Goal: Information Seeking & Learning: Find specific fact

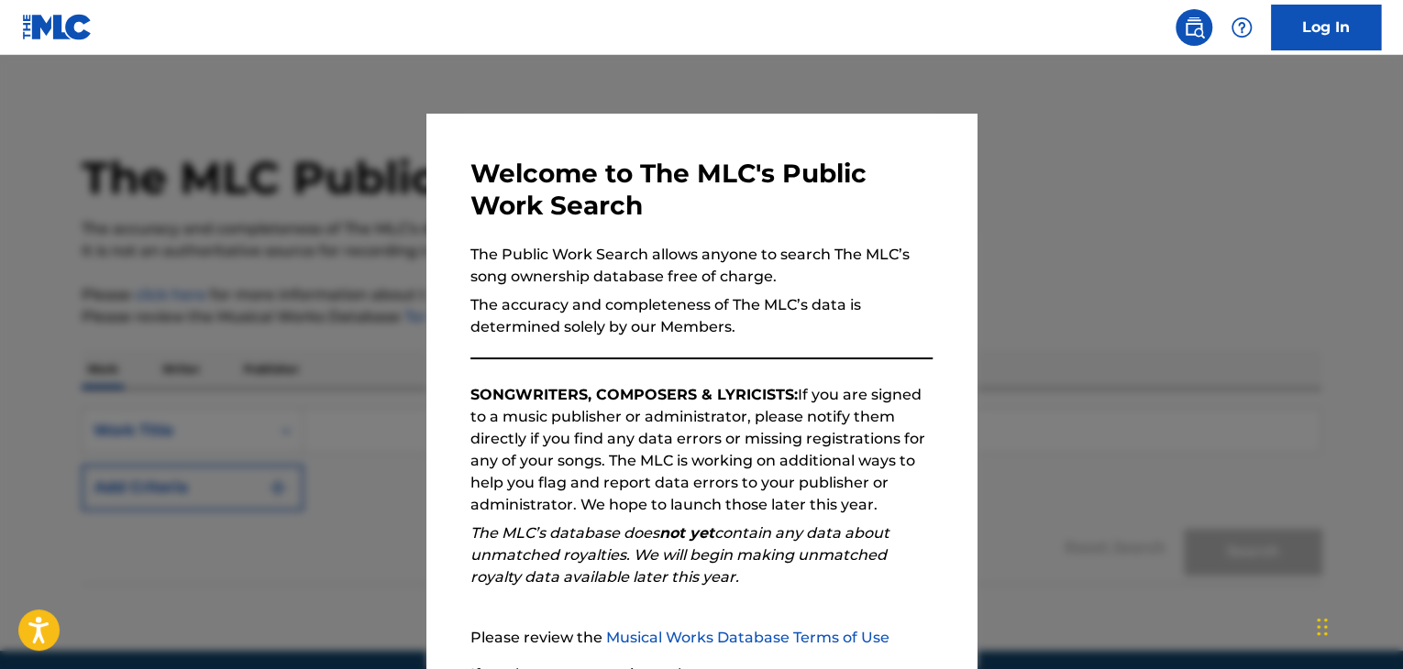
click at [1237, 391] on div at bounding box center [701, 389] width 1403 height 669
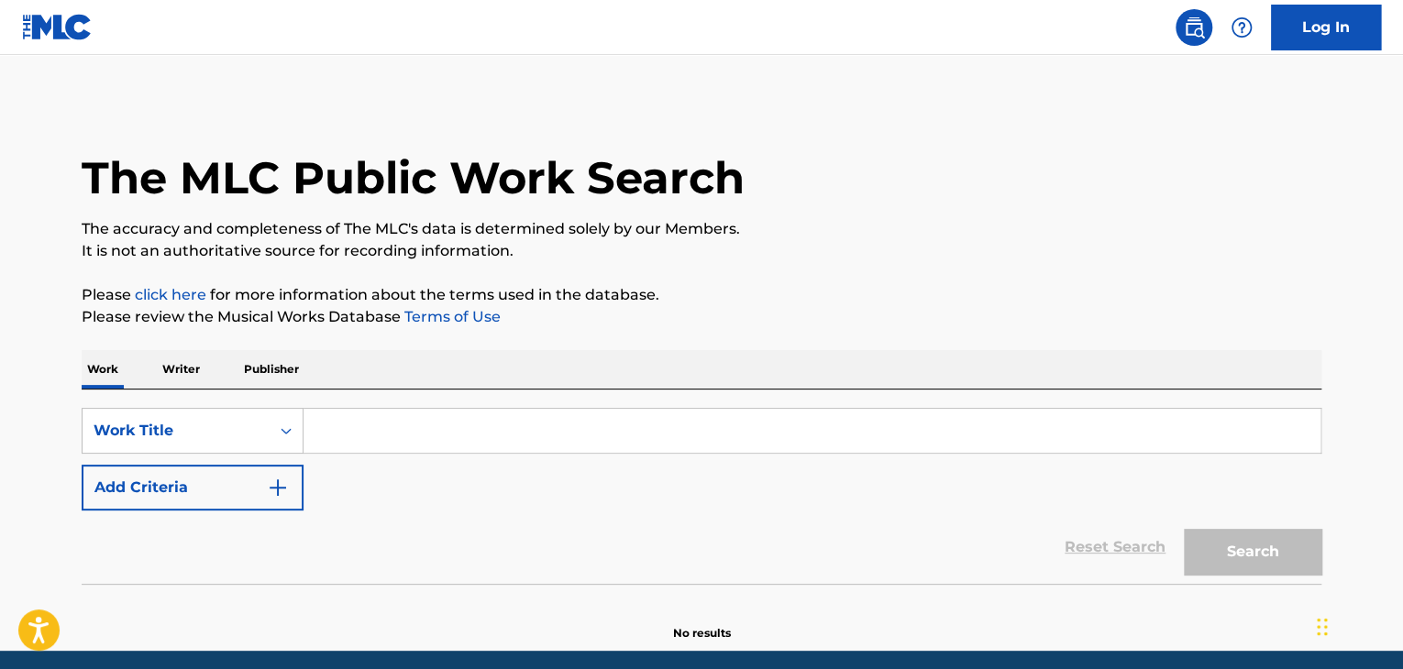
click at [264, 367] on p "Publisher" at bounding box center [271, 369] width 66 height 39
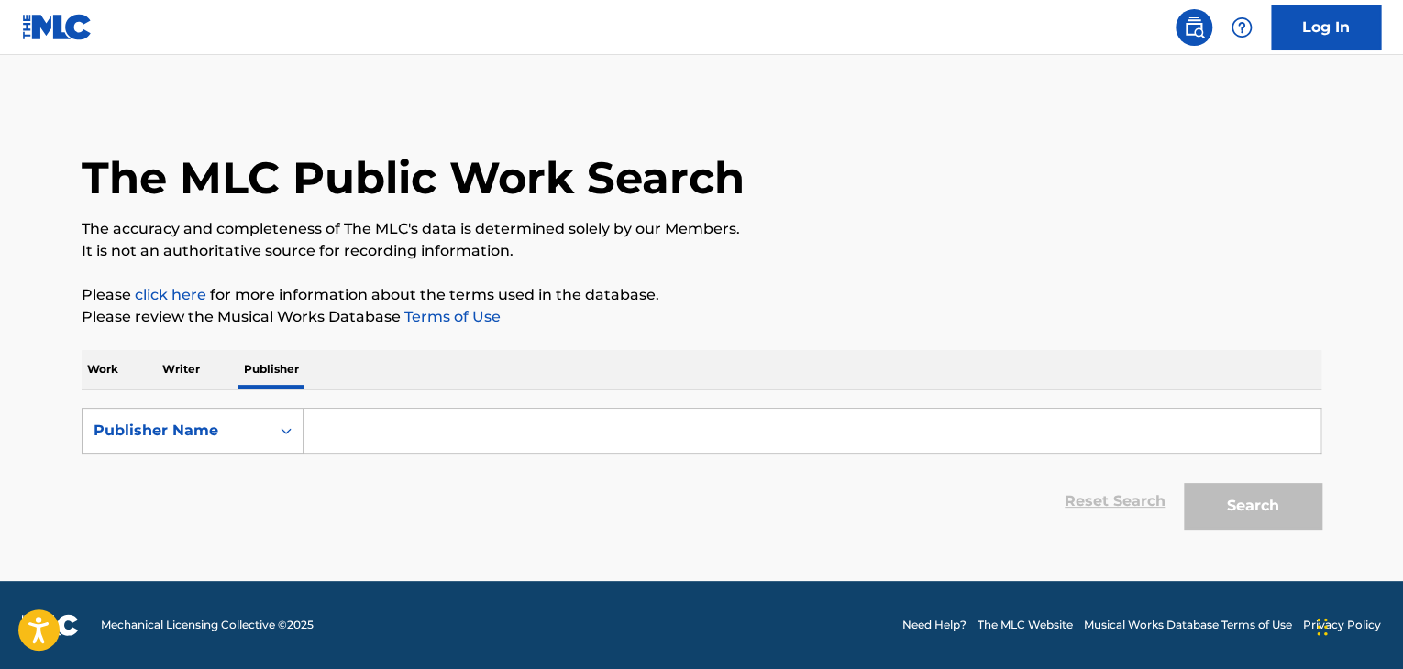
click at [181, 368] on p "Writer" at bounding box center [181, 369] width 49 height 39
click at [115, 375] on p "Work" at bounding box center [103, 369] width 42 height 39
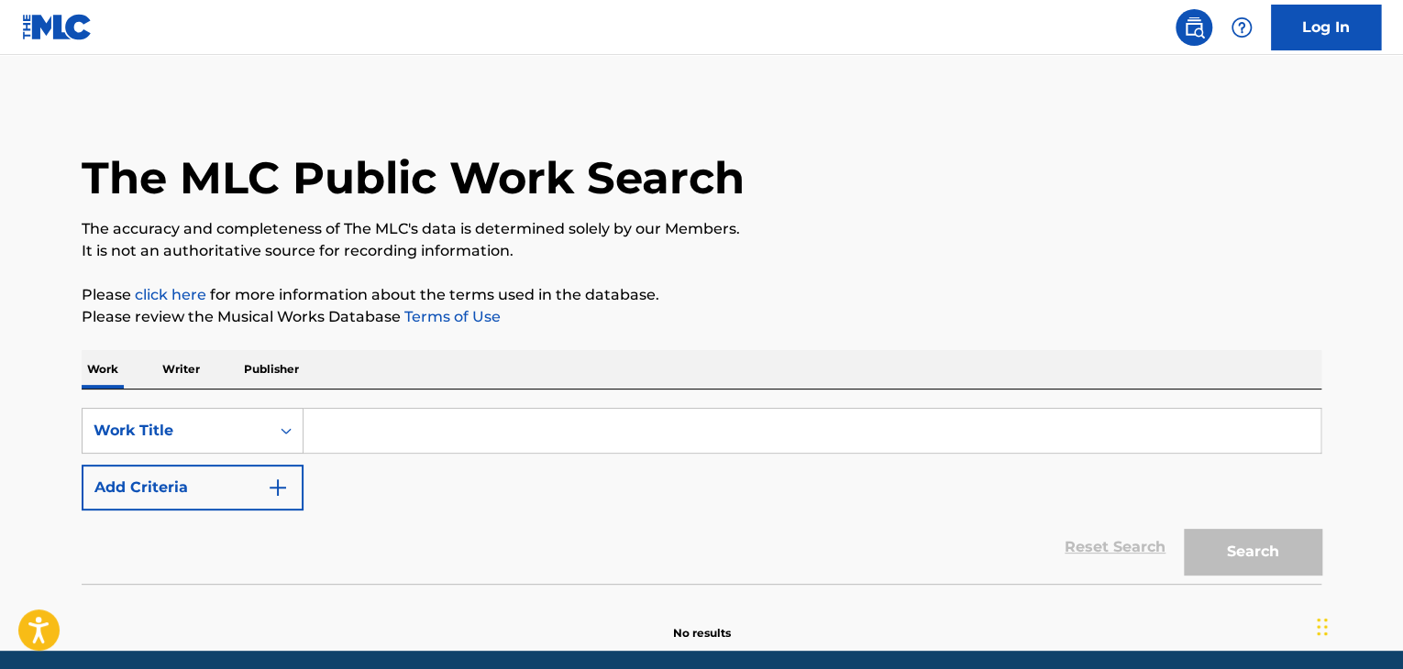
click at [194, 374] on p "Writer" at bounding box center [181, 369] width 49 height 39
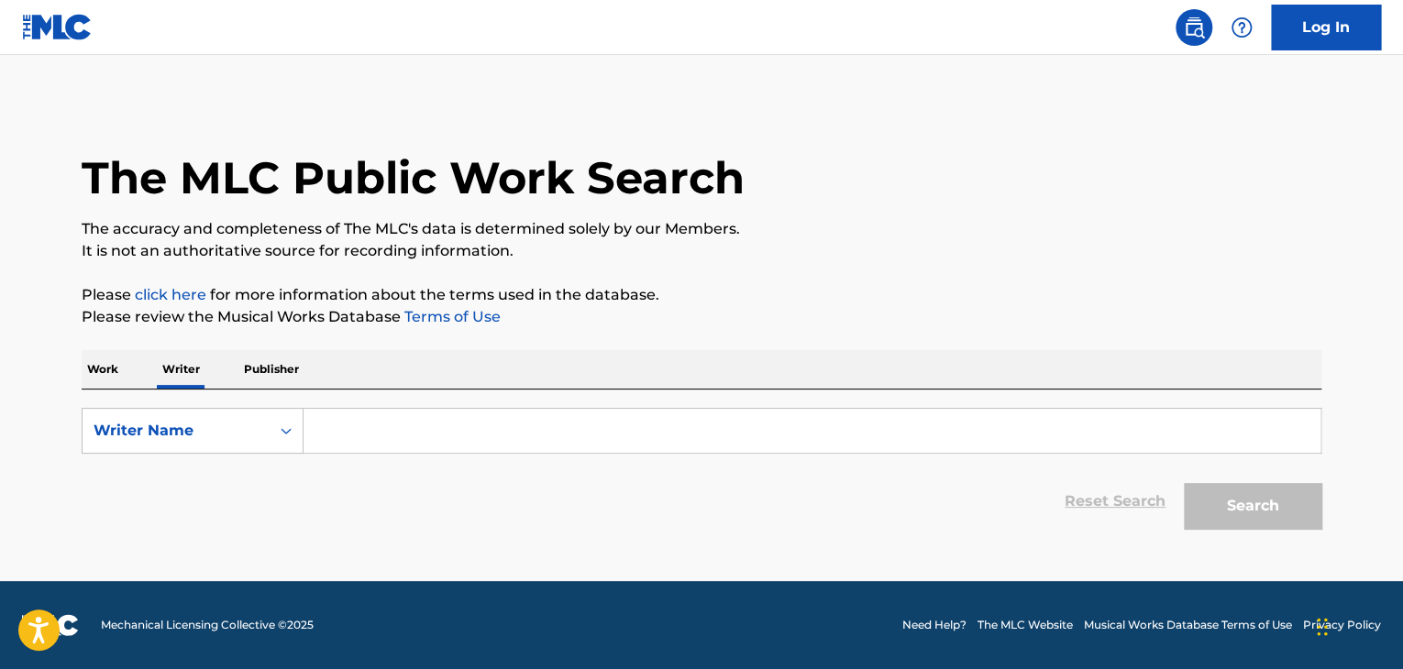
click at [258, 368] on p "Publisher" at bounding box center [271, 369] width 66 height 39
click at [249, 427] on div "Publisher Name" at bounding box center [176, 431] width 165 height 22
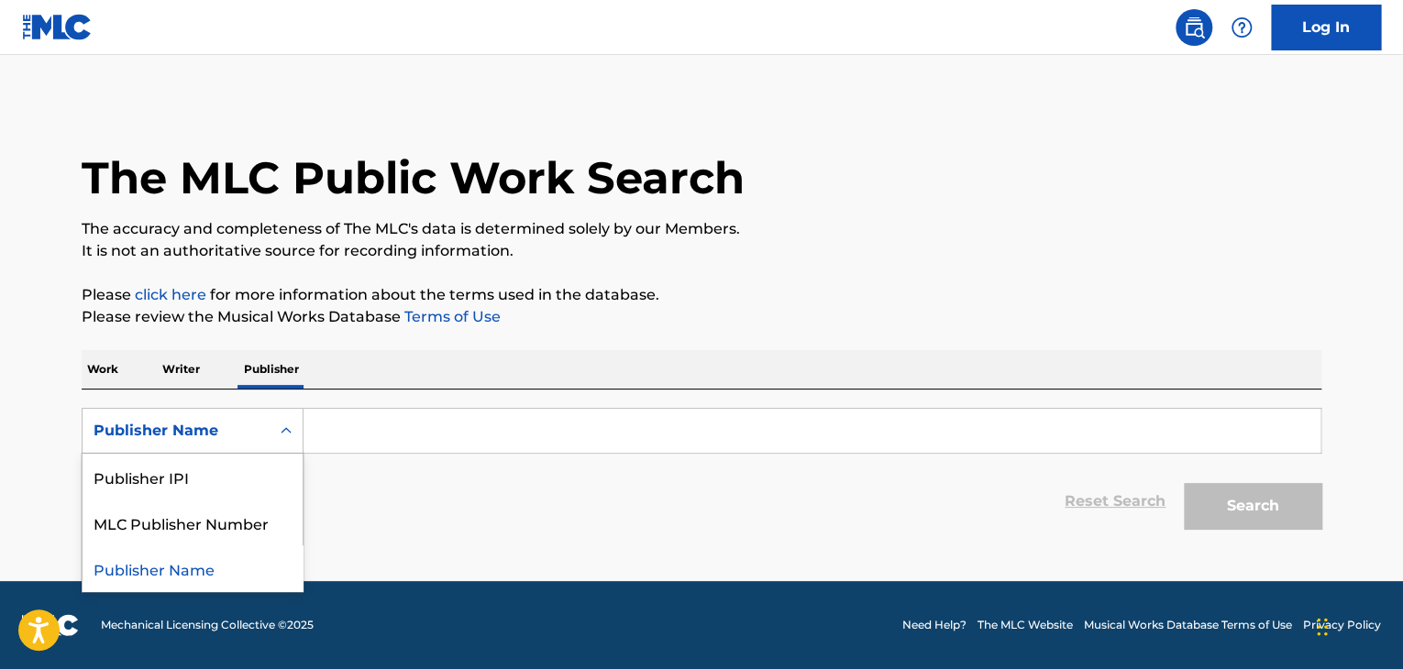
click at [422, 474] on div "Reset Search Search" at bounding box center [702, 501] width 1240 height 73
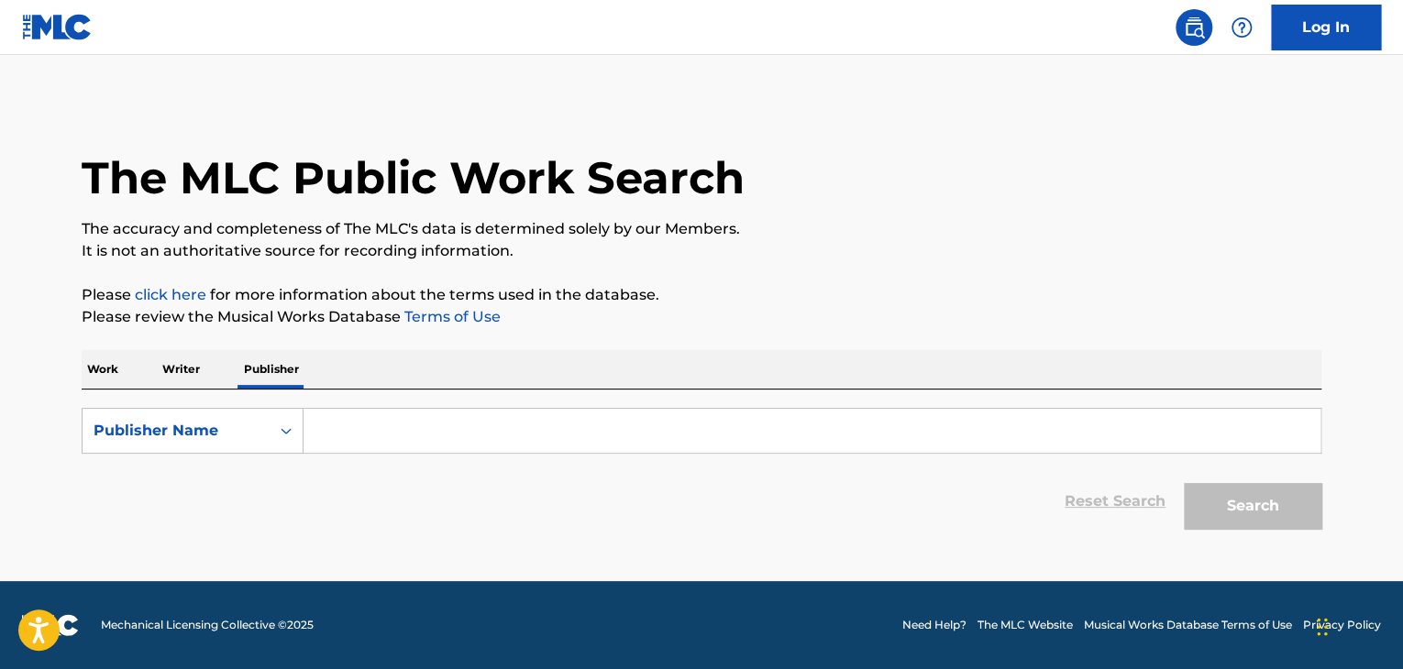
click at [179, 373] on p "Writer" at bounding box center [181, 369] width 49 height 39
click at [116, 369] on p "Work" at bounding box center [103, 369] width 42 height 39
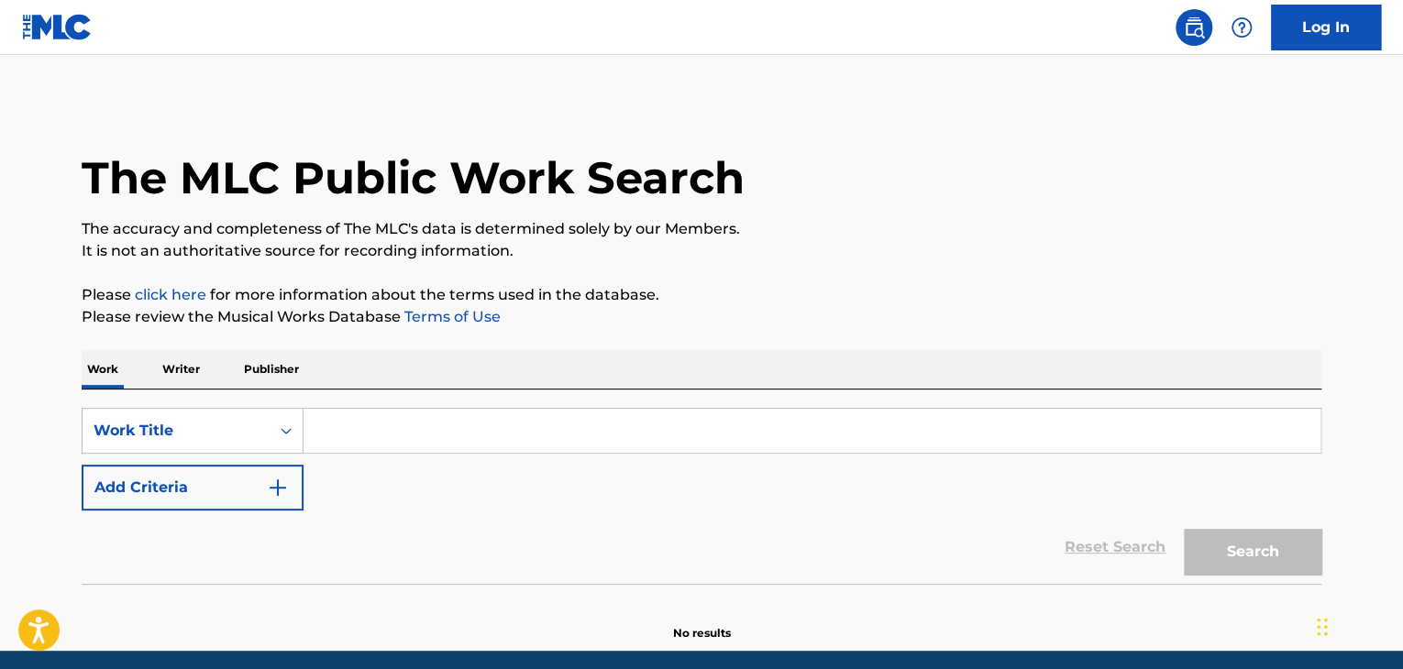
click at [175, 371] on p "Writer" at bounding box center [181, 369] width 49 height 39
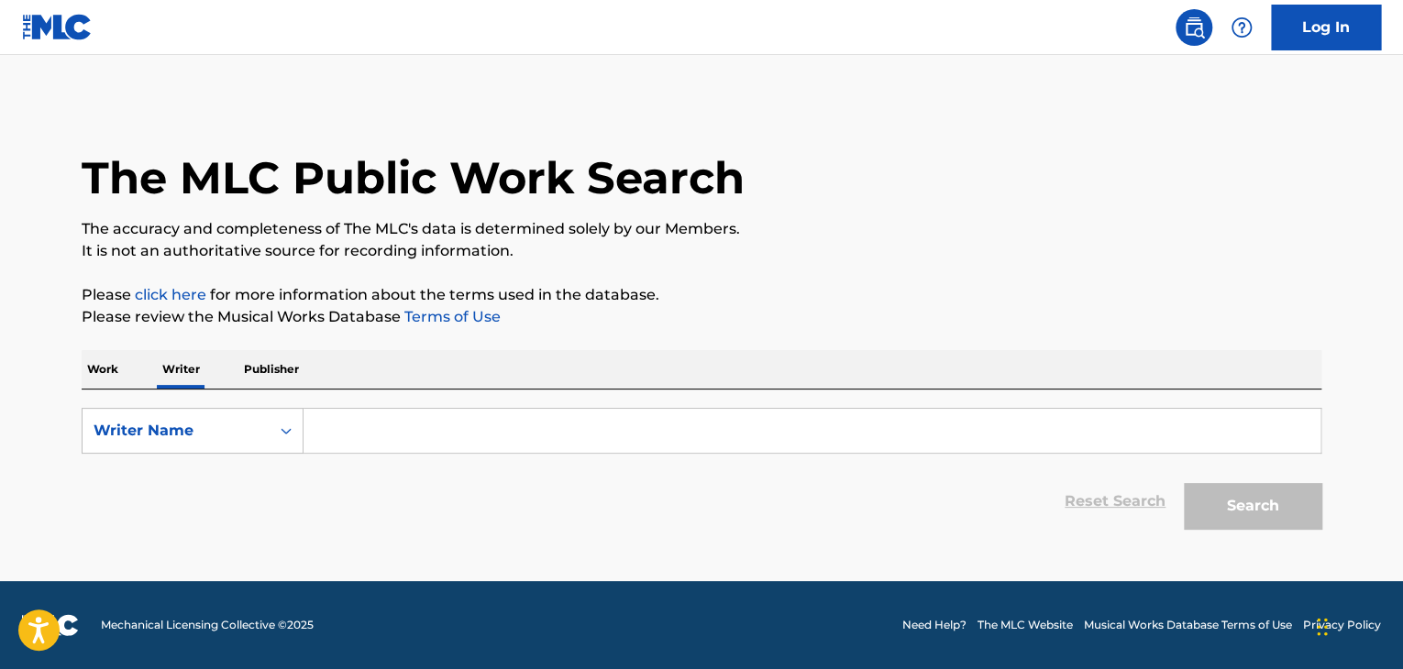
click at [365, 444] on input "Search Form" at bounding box center [812, 431] width 1017 height 44
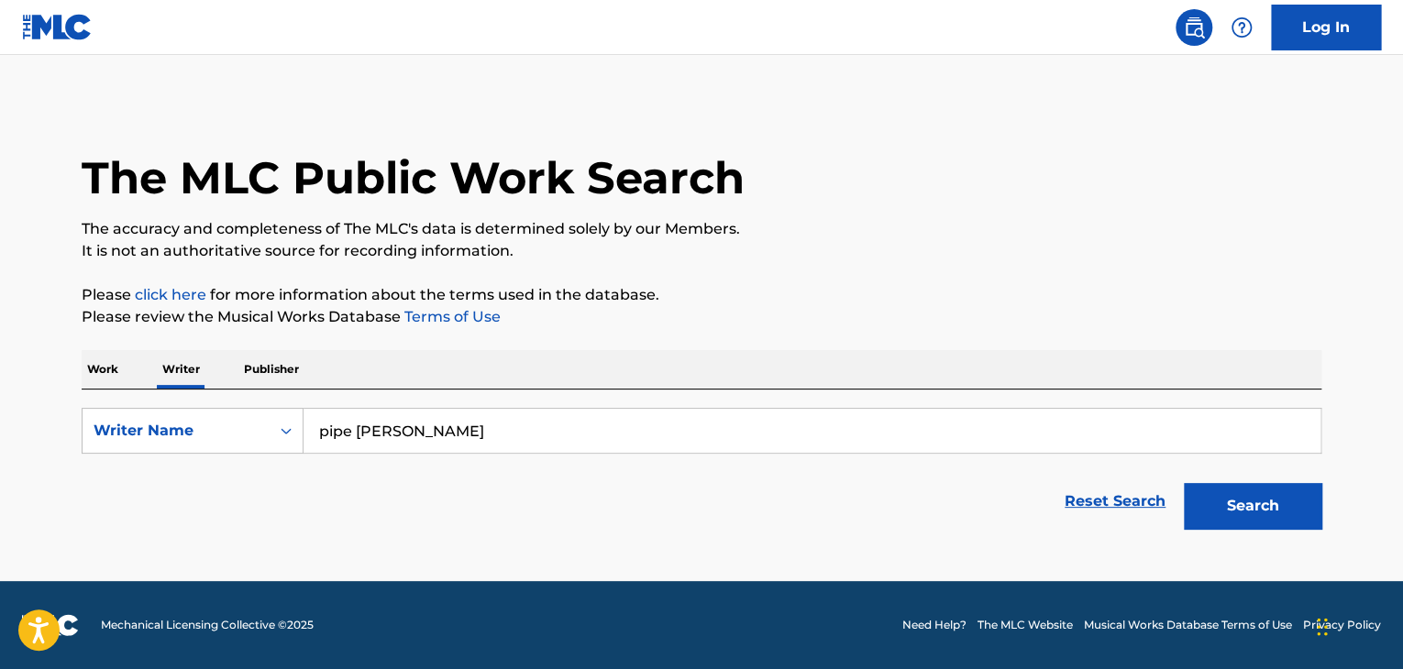
type input "pipe [PERSON_NAME]"
click at [1245, 507] on button "Search" at bounding box center [1253, 506] width 138 height 46
